Goal: Information Seeking & Learning: Learn about a topic

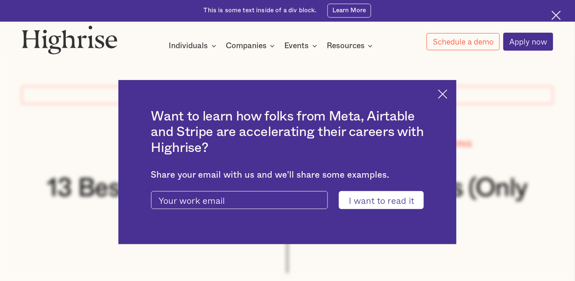
click at [556, 16] on img at bounding box center [556, 15] width 9 height 9
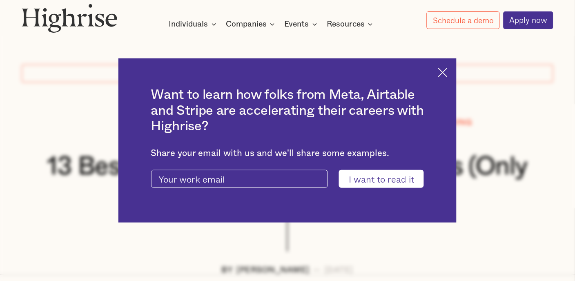
click at [443, 74] on div "Want to learn how folks from Meta, Airtable and Stripe are accelerating their c…" at bounding box center [287, 140] width 338 height 164
click at [447, 69] on img at bounding box center [442, 72] width 9 height 9
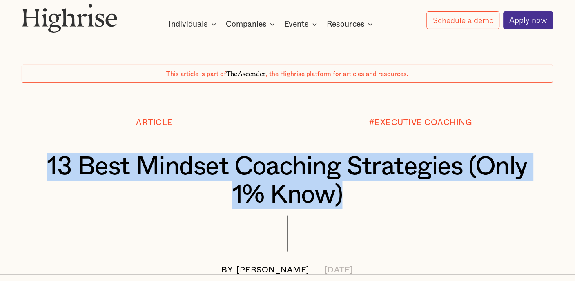
drag, startPoint x: 81, startPoint y: 162, endPoint x: 402, endPoint y: 193, distance: 322.4
click at [402, 193] on h1 "13 Best Mindset Coaching Strategies (Only 1% Know)" at bounding box center [287, 181] width 487 height 56
copy h1 "13 Best Mindset Coaching Strategies (Only 1% Know)"
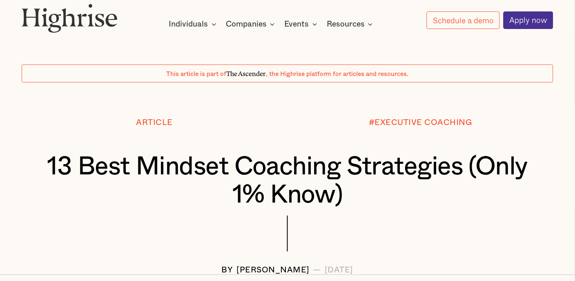
drag, startPoint x: 56, startPoint y: 118, endPoint x: 56, endPoint y: 113, distance: 4.9
click at [56, 117] on div at bounding box center [287, 100] width 575 height 36
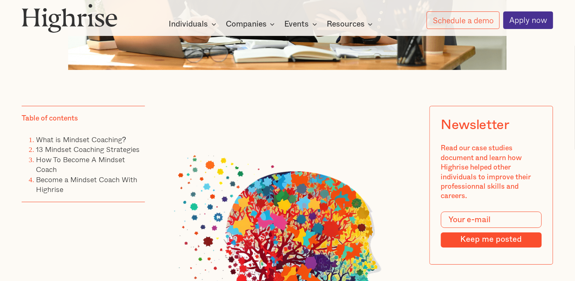
scroll to position [492, 0]
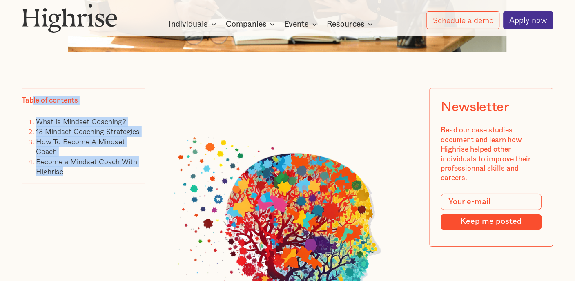
drag, startPoint x: 32, startPoint y: 117, endPoint x: 93, endPoint y: 181, distance: 88.1
click at [93, 181] on div "Table of contents What is Mindset Coaching? 13 Mindset Coaching Strategies How …" at bounding box center [84, 136] width 124 height 96
copy div "le of contents What is Mindset Coaching? 13 Mindset Coaching Strategies How To …"
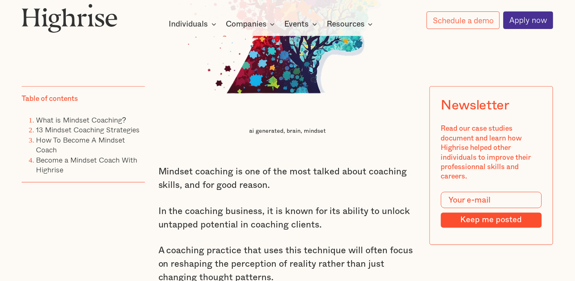
scroll to position [983, 0]
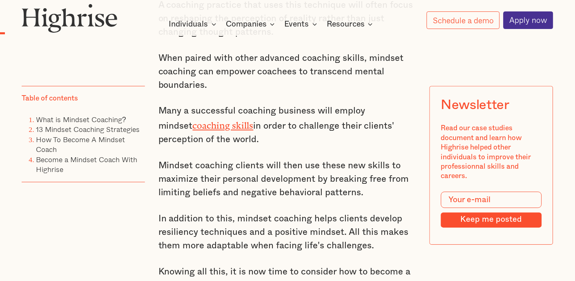
click at [193, 126] on link "coaching skills" at bounding box center [223, 123] width 61 height 6
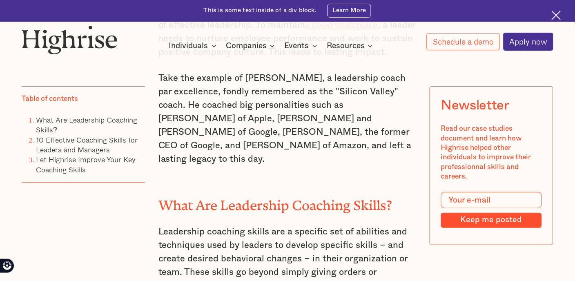
scroll to position [671, 0]
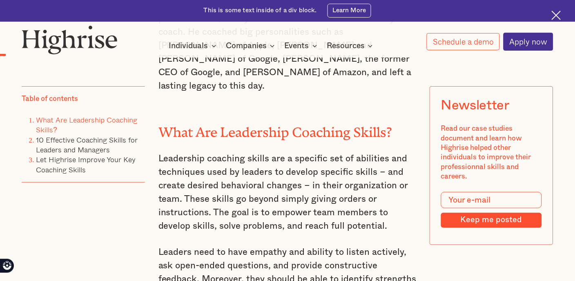
click at [257, 166] on p "Leadership coaching skills are a specific set of abilities and techniques used …" at bounding box center [287, 192] width 258 height 81
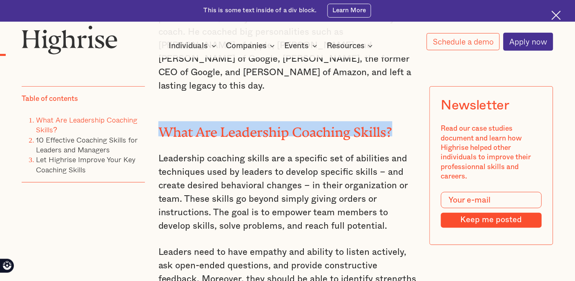
drag, startPoint x: 158, startPoint y: 118, endPoint x: 405, endPoint y: 115, distance: 247.4
click at [405, 115] on div "Coaching skills for leaders and managers are a core element of effective leader…" at bounding box center [287, 284] width 258 height 708
copy h2 "What Are Leadership Coaching Skills?"
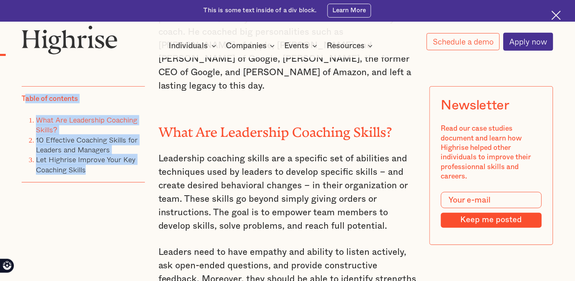
drag, startPoint x: 26, startPoint y: 98, endPoint x: 105, endPoint y: 178, distance: 112.6
click at [105, 178] on div "Table of contents What Are Leadership Coaching Skills? 10 Effective Coaching Sk…" at bounding box center [84, 134] width 124 height 96
copy div "able of contents What Are Leadership Coaching Skills? 10 Effective Coaching Ski…"
